Goal: Navigation & Orientation: Find specific page/section

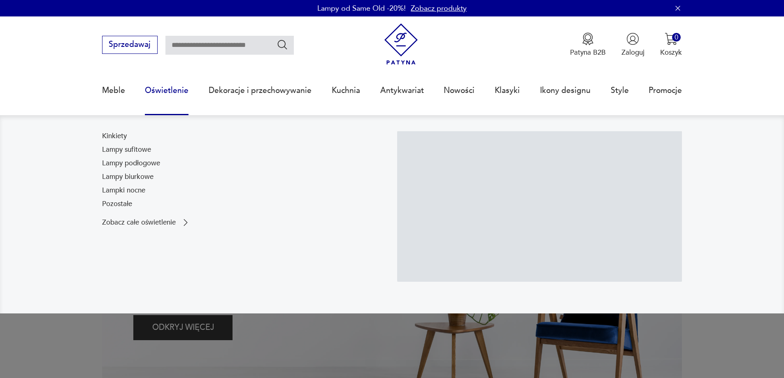
click at [169, 93] on link "Oświetlenie" at bounding box center [167, 91] width 44 height 38
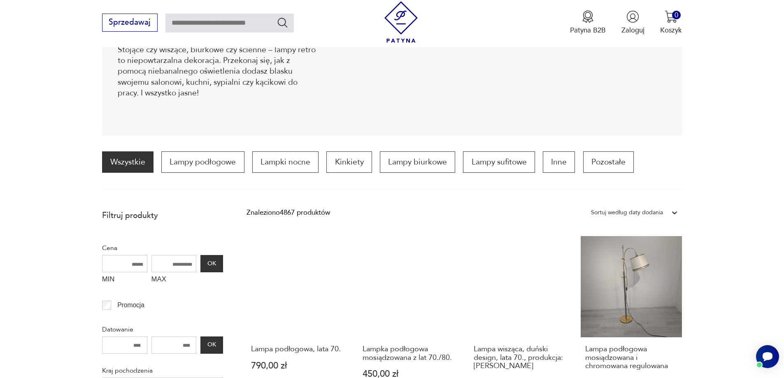
scroll to position [150, 0]
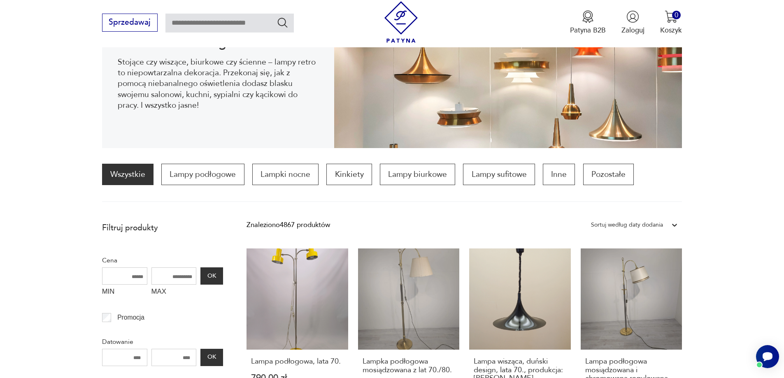
click at [636, 225] on div "Sortuj według daty dodania" at bounding box center [627, 225] width 72 height 11
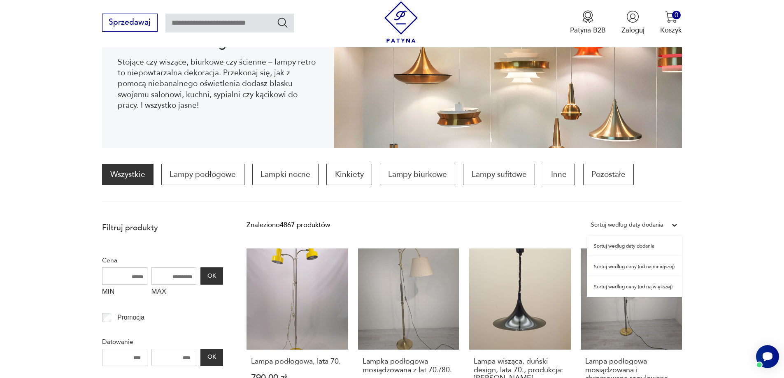
click at [633, 245] on div "Sortuj według daty dodania" at bounding box center [634, 246] width 95 height 21
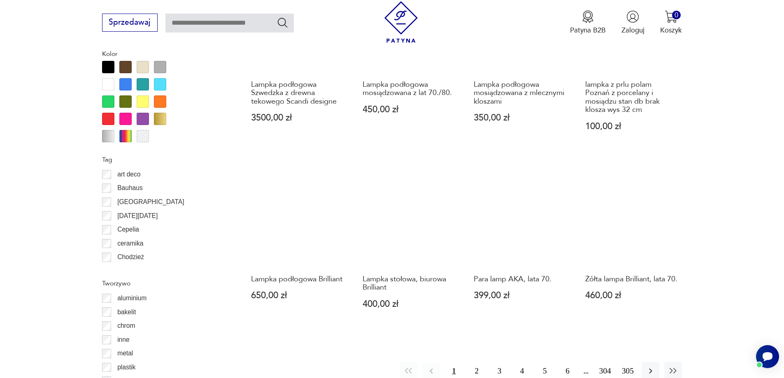
scroll to position [902, 0]
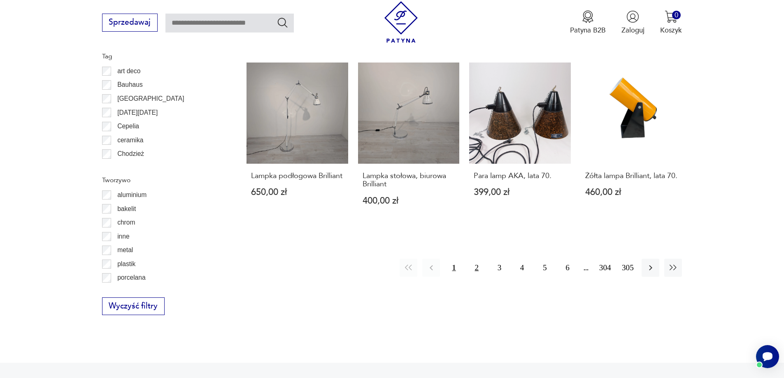
click at [477, 271] on button "2" at bounding box center [477, 268] width 18 height 18
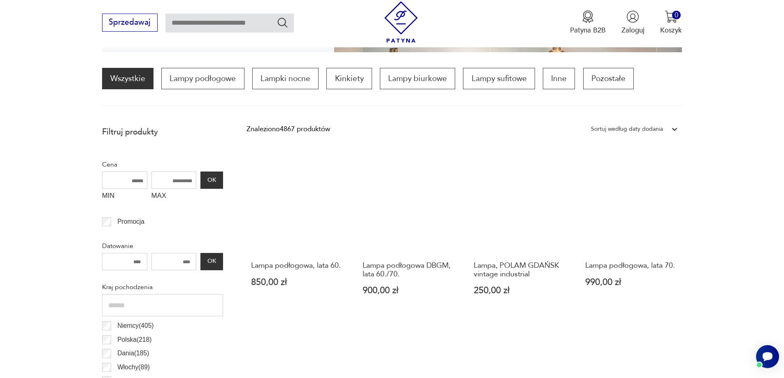
scroll to position [532, 0]
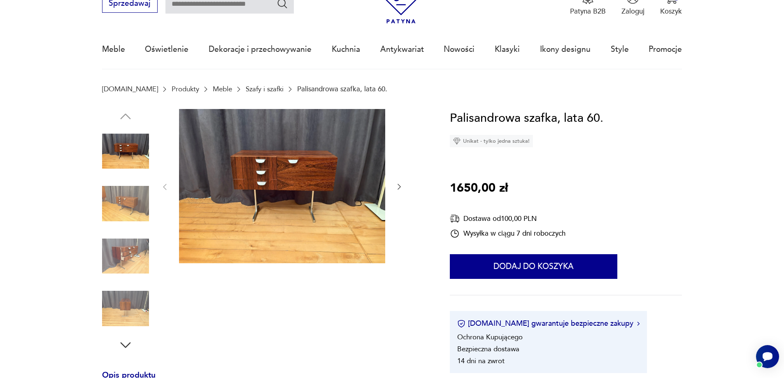
click at [399, 190] on icon "button" at bounding box center [399, 187] width 8 height 8
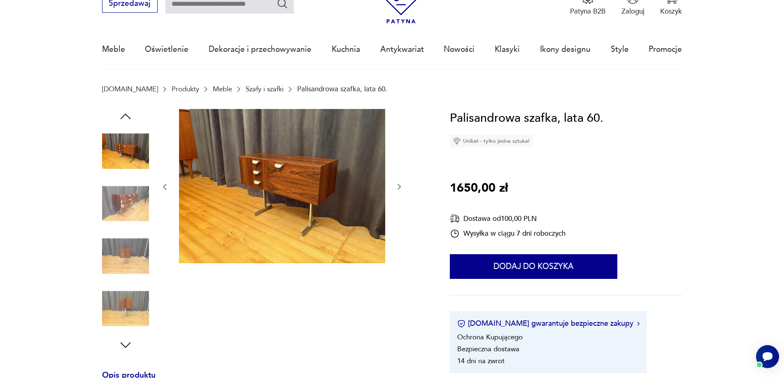
click at [399, 190] on icon "button" at bounding box center [399, 187] width 8 height 8
